Goal: Complete application form

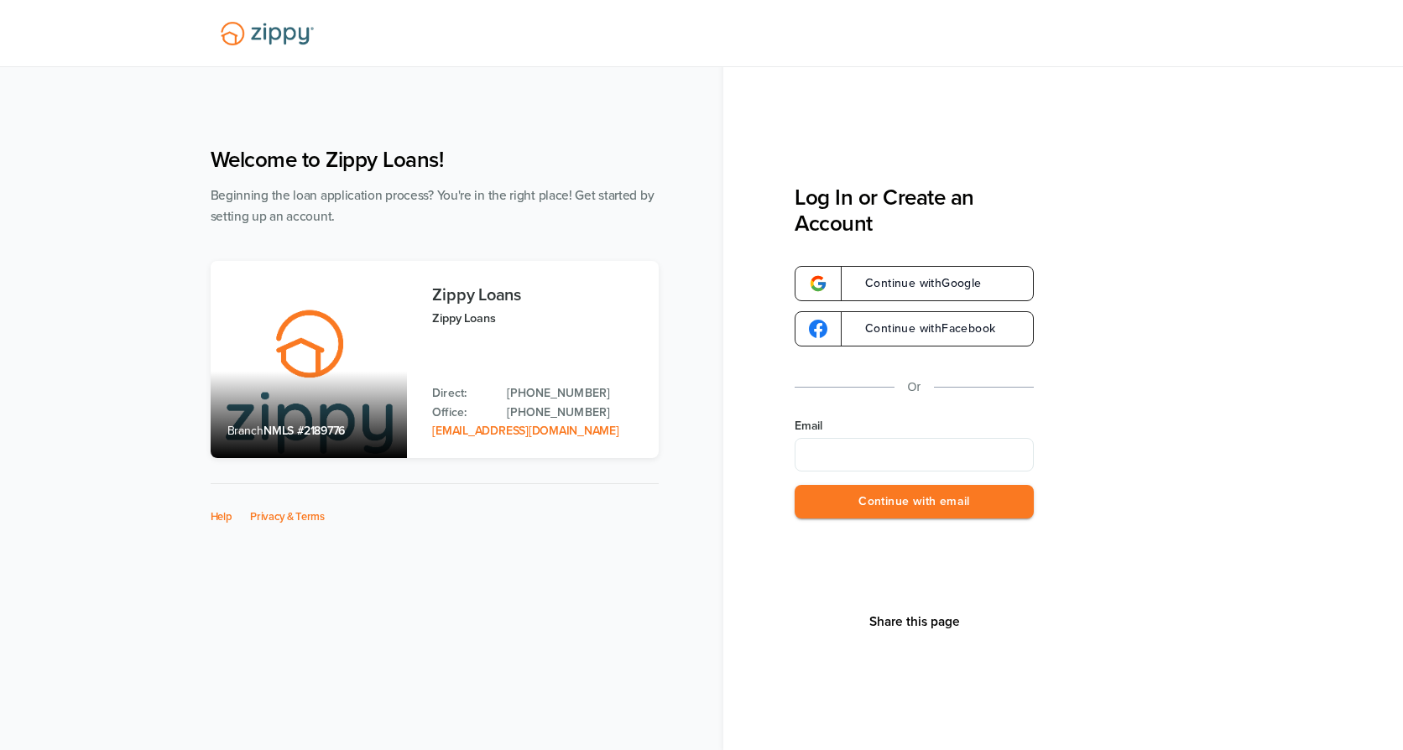
click at [937, 457] on input "Email" at bounding box center [914, 455] width 239 height 34
type input "**********"
click at [894, 510] on button "Continue with email" at bounding box center [914, 502] width 239 height 34
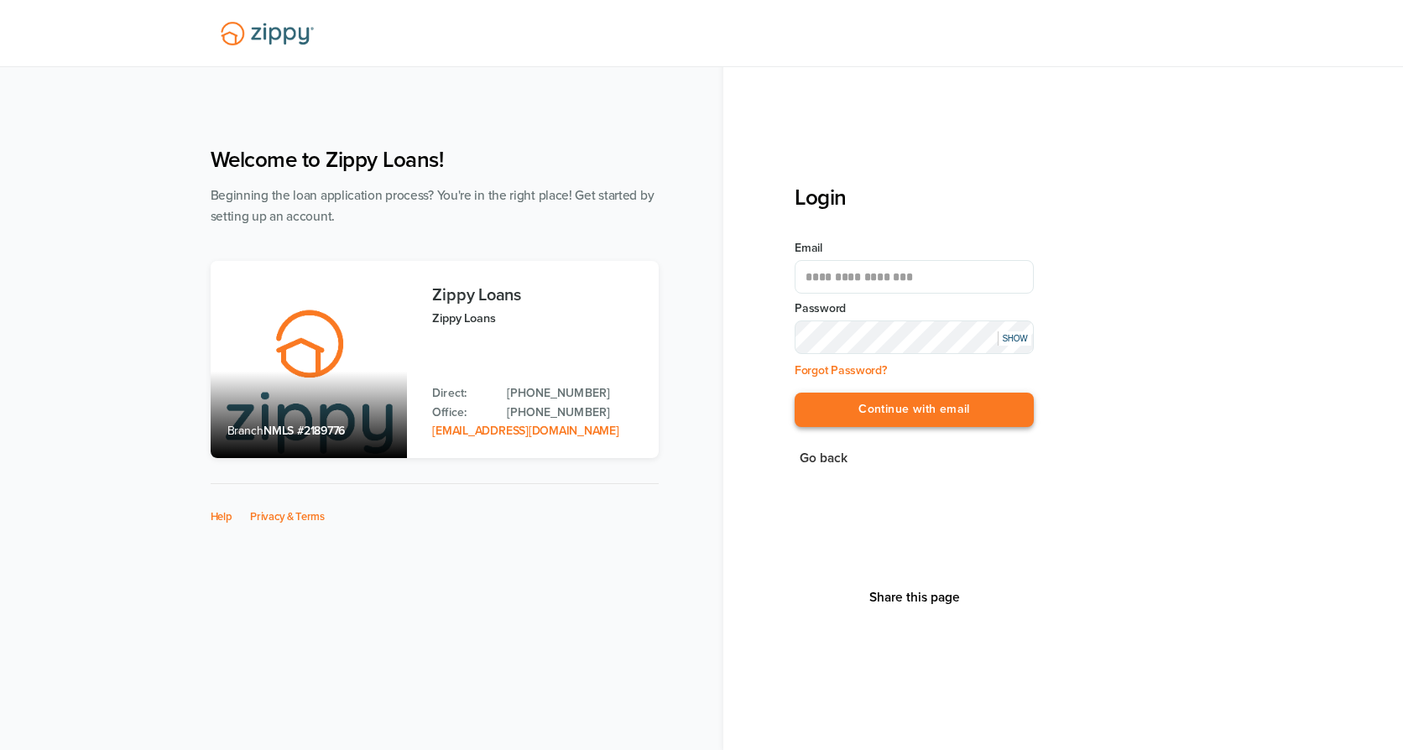
click at [865, 419] on button "Continue with email" at bounding box center [914, 410] width 239 height 34
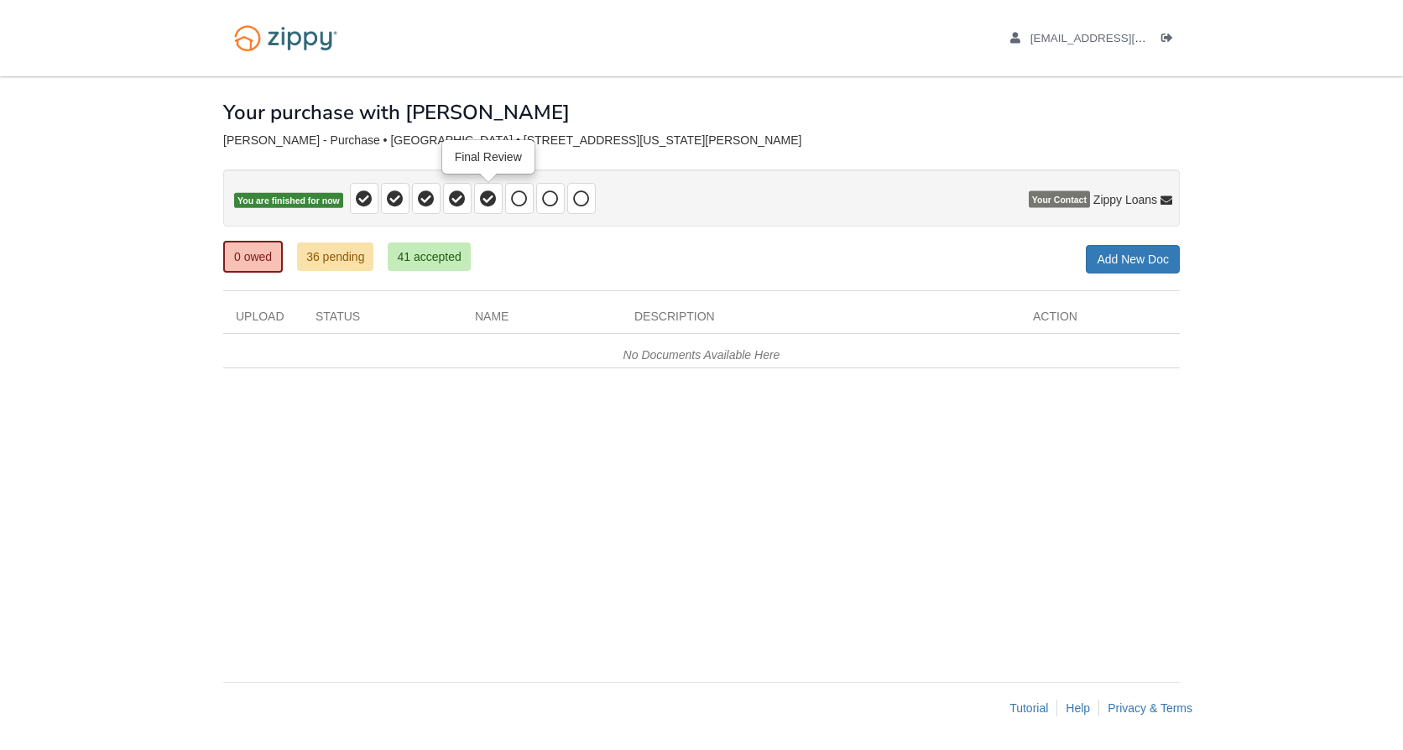
click at [487, 204] on icon at bounding box center [488, 199] width 17 height 17
click at [520, 197] on icon at bounding box center [519, 199] width 17 height 17
